Goal: Information Seeking & Learning: Learn about a topic

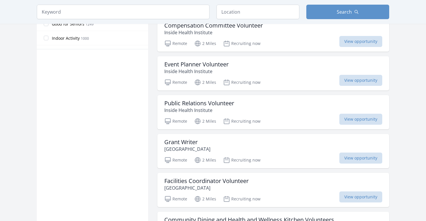
scroll to position [355, 0]
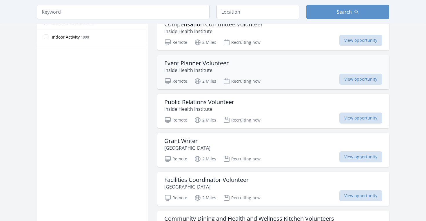
click at [215, 60] on h3 "Event Planner Volunteer" at bounding box center [196, 63] width 64 height 7
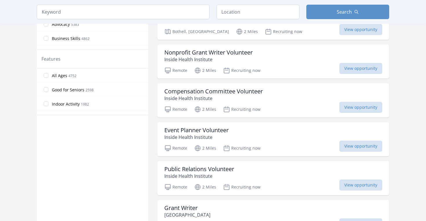
scroll to position [204, 0]
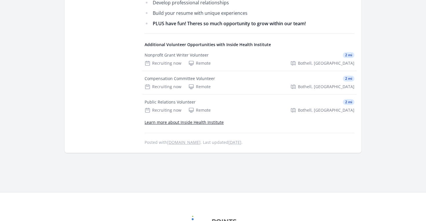
scroll to position [519, 0]
